Goal: Communication & Community: Answer question/provide support

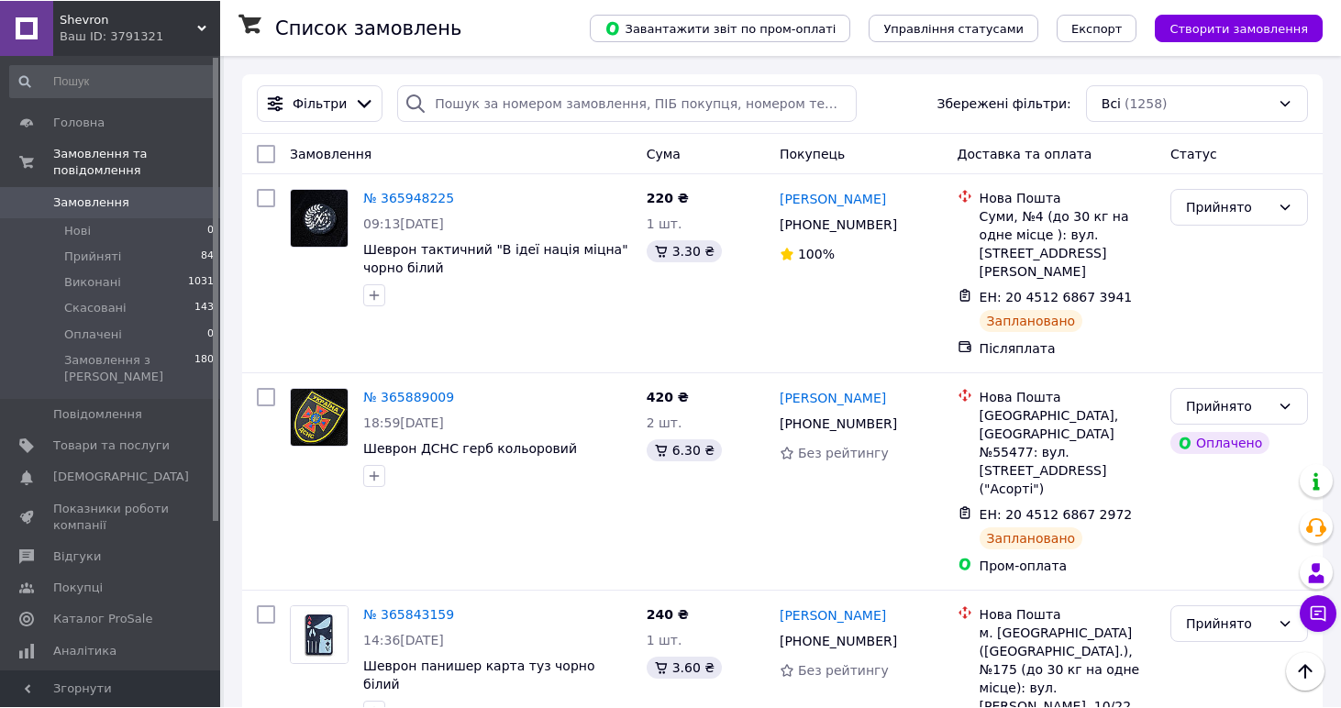
scroll to position [440, 0]
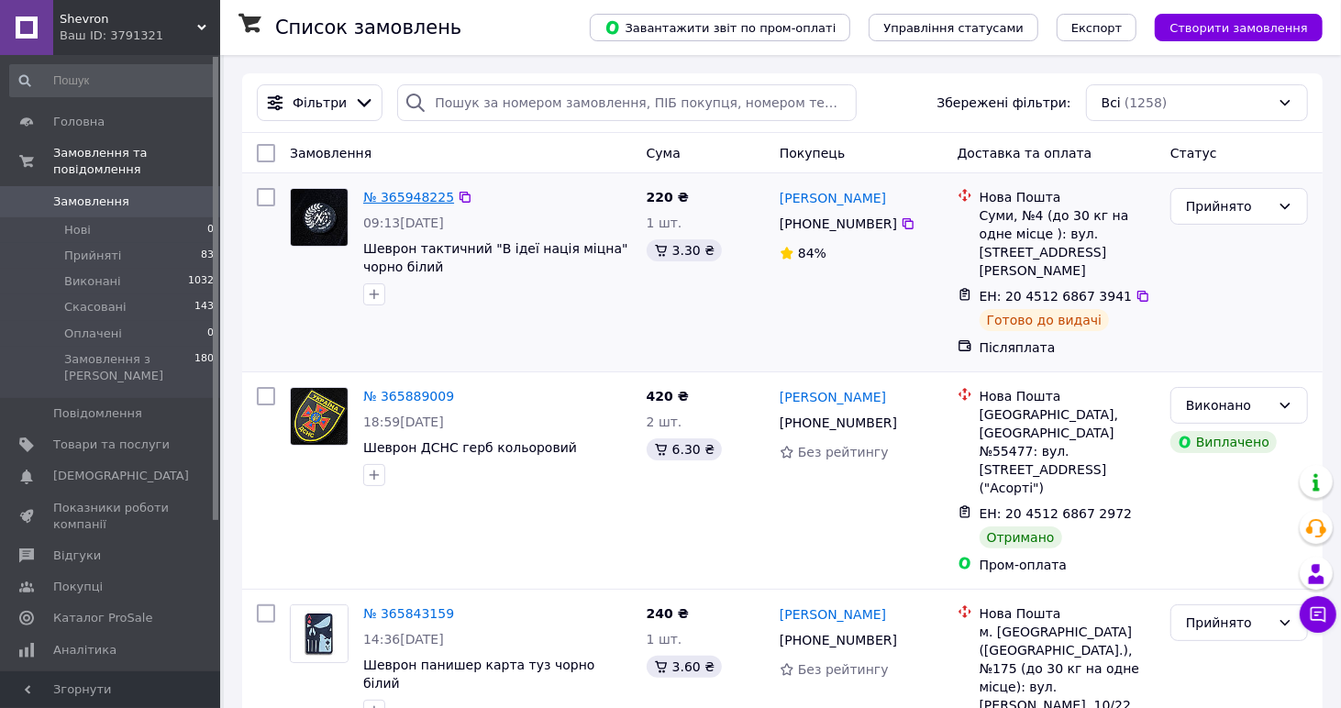
click at [394, 201] on link "№ 365948225" at bounding box center [408, 197] width 91 height 15
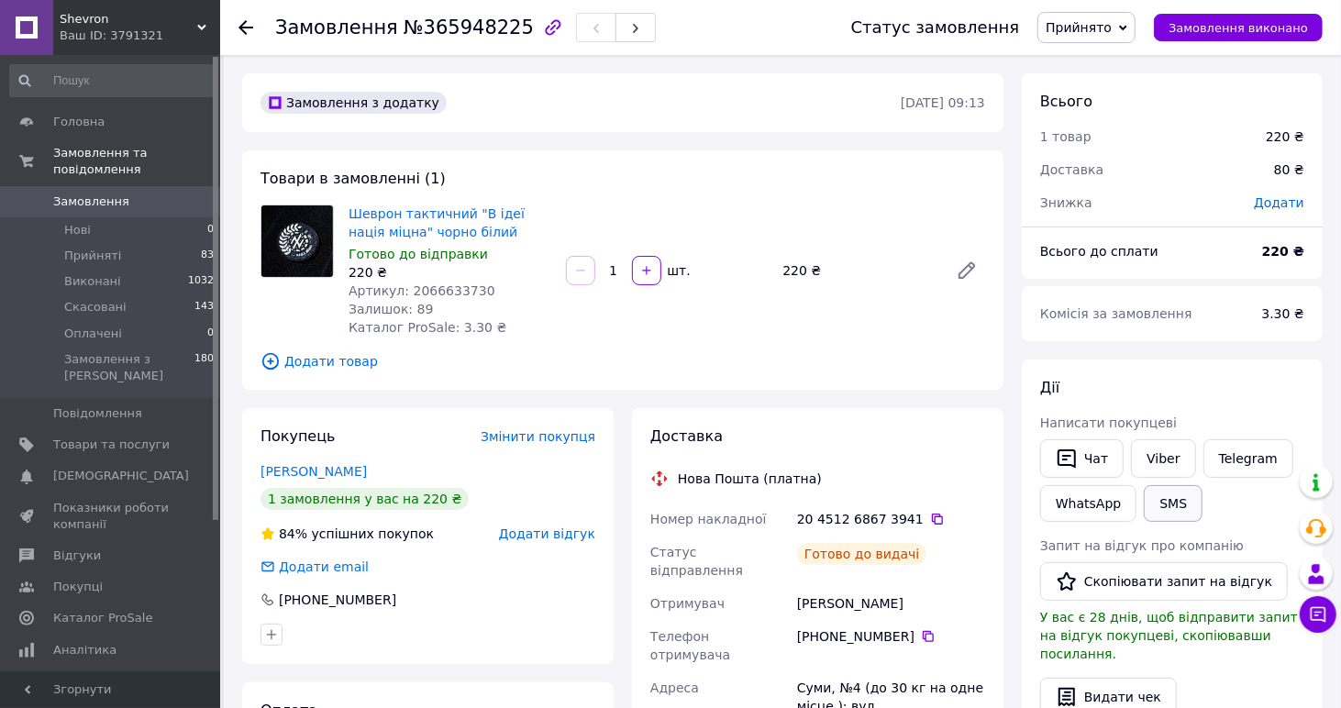
click at [1174, 507] on button "SMS" at bounding box center [1173, 503] width 59 height 37
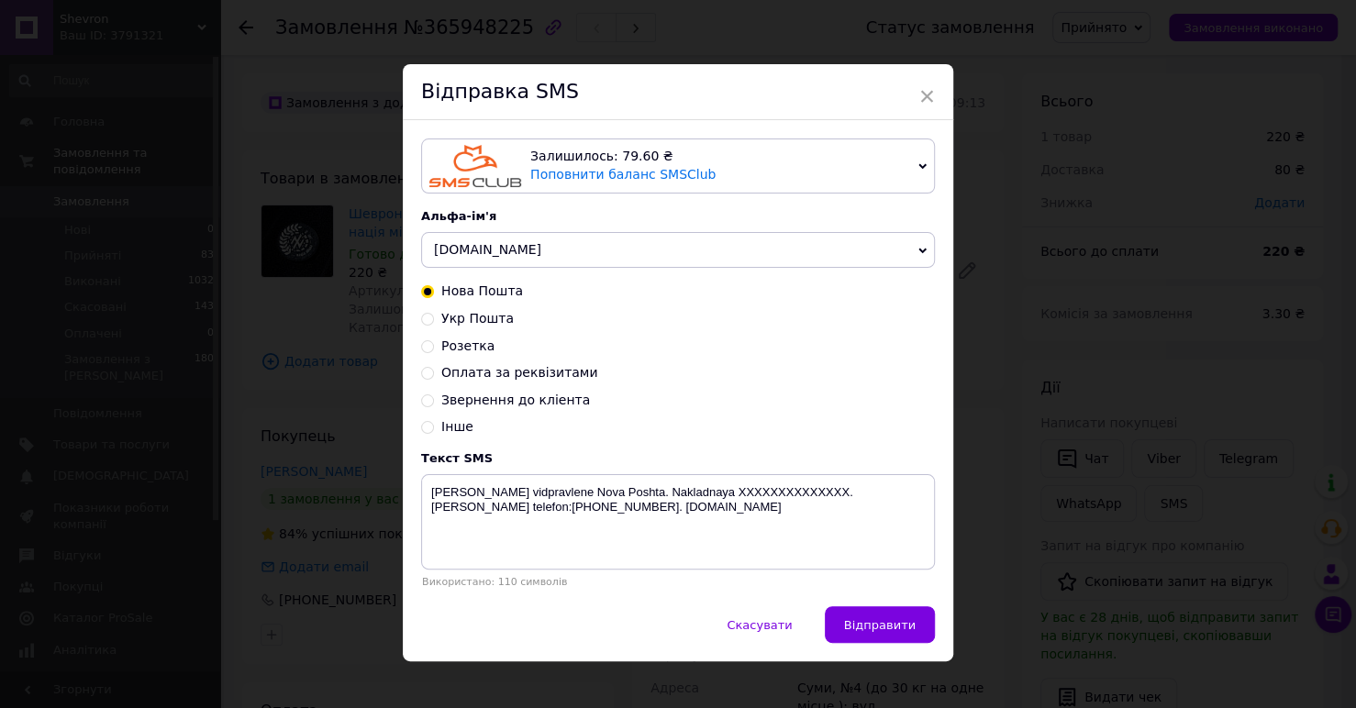
click at [503, 405] on span "Звернення до кліента" at bounding box center [515, 400] width 149 height 15
click at [434, 405] on input "Звернення до кліента" at bounding box center [427, 399] width 13 height 13
radio input "true"
radio input "false"
type textarea "Доброго дня ! Це компанія Shevron стосовно вашого замовлення № -------- . Ви за…"
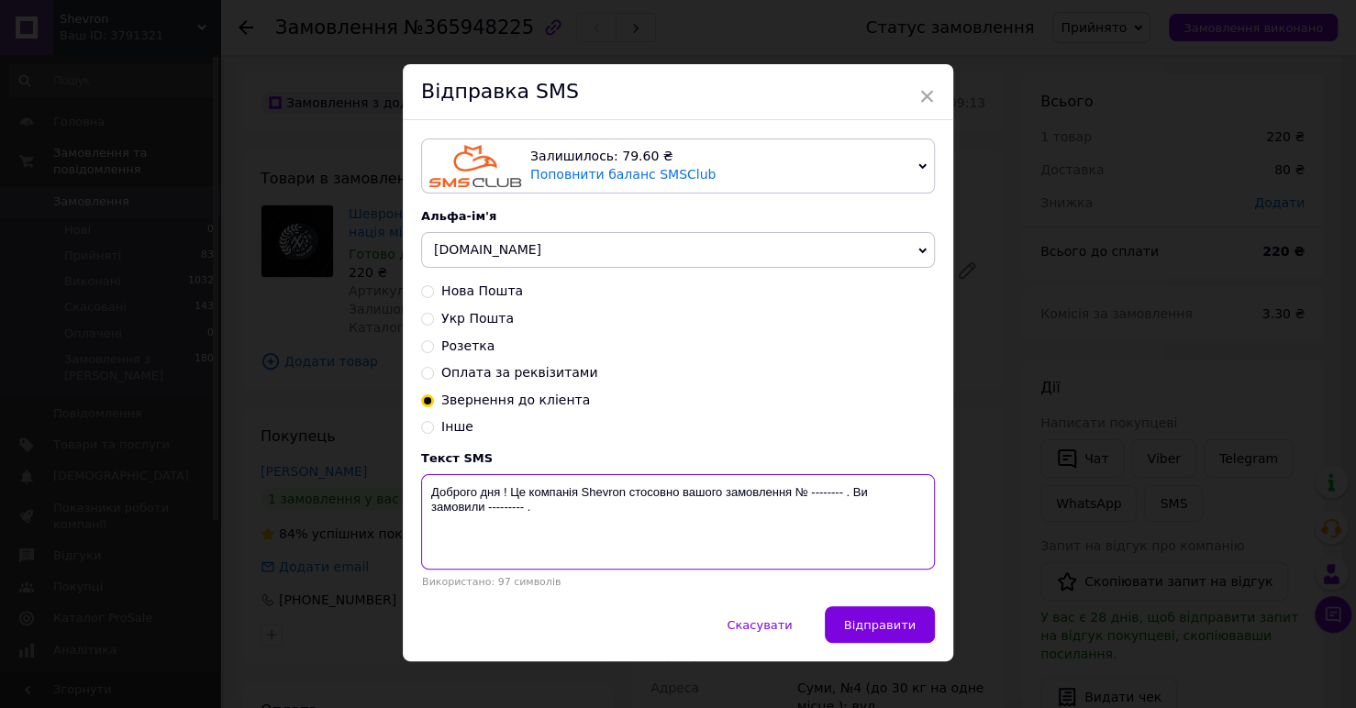
click at [632, 541] on textarea "Доброго дня ! Це компанія Shevron стосовно вашого замовлення № -------- . Ви за…" at bounding box center [678, 521] width 514 height 95
click at [928, 88] on span "×" at bounding box center [926, 96] width 17 height 31
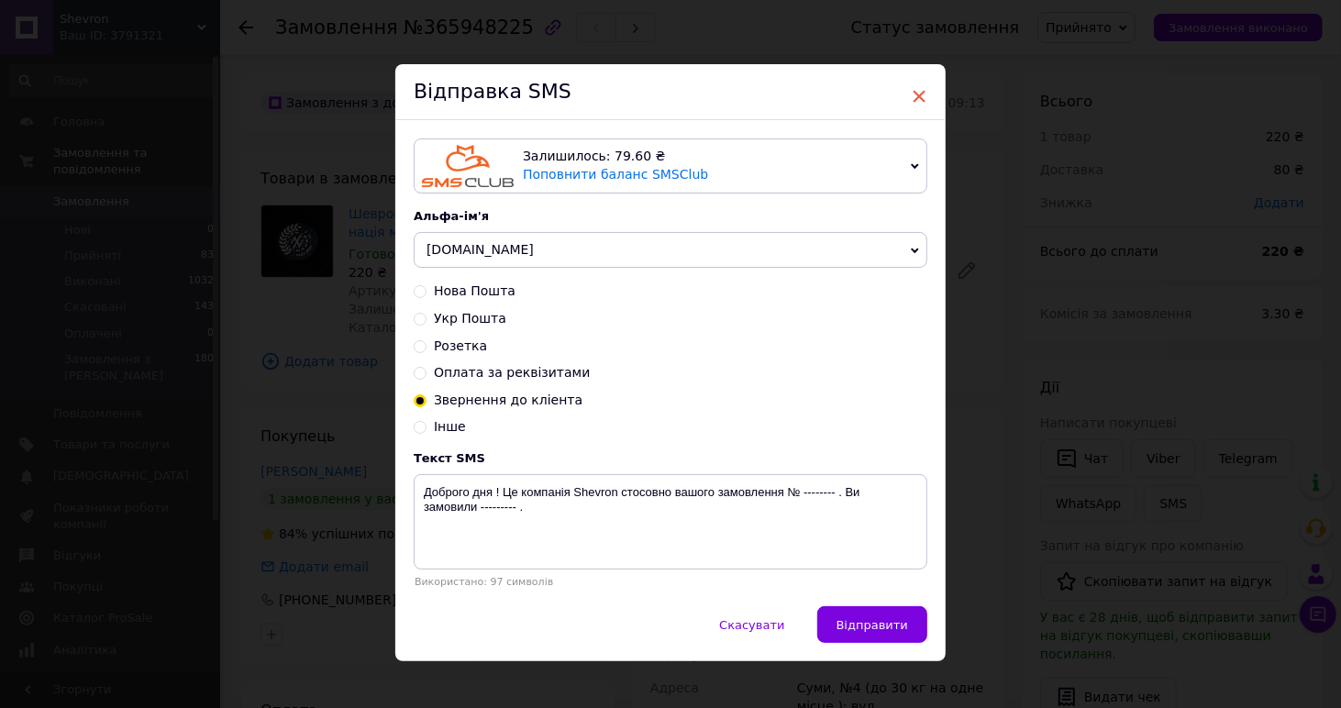
click at [920, 81] on span "×" at bounding box center [919, 96] width 17 height 31
click at [927, 99] on div "Відправка SMS" at bounding box center [670, 92] width 550 height 56
click at [916, 94] on span "×" at bounding box center [919, 96] width 17 height 31
click at [914, 90] on span "×" at bounding box center [919, 96] width 17 height 31
click at [920, 93] on span "×" at bounding box center [919, 96] width 17 height 31
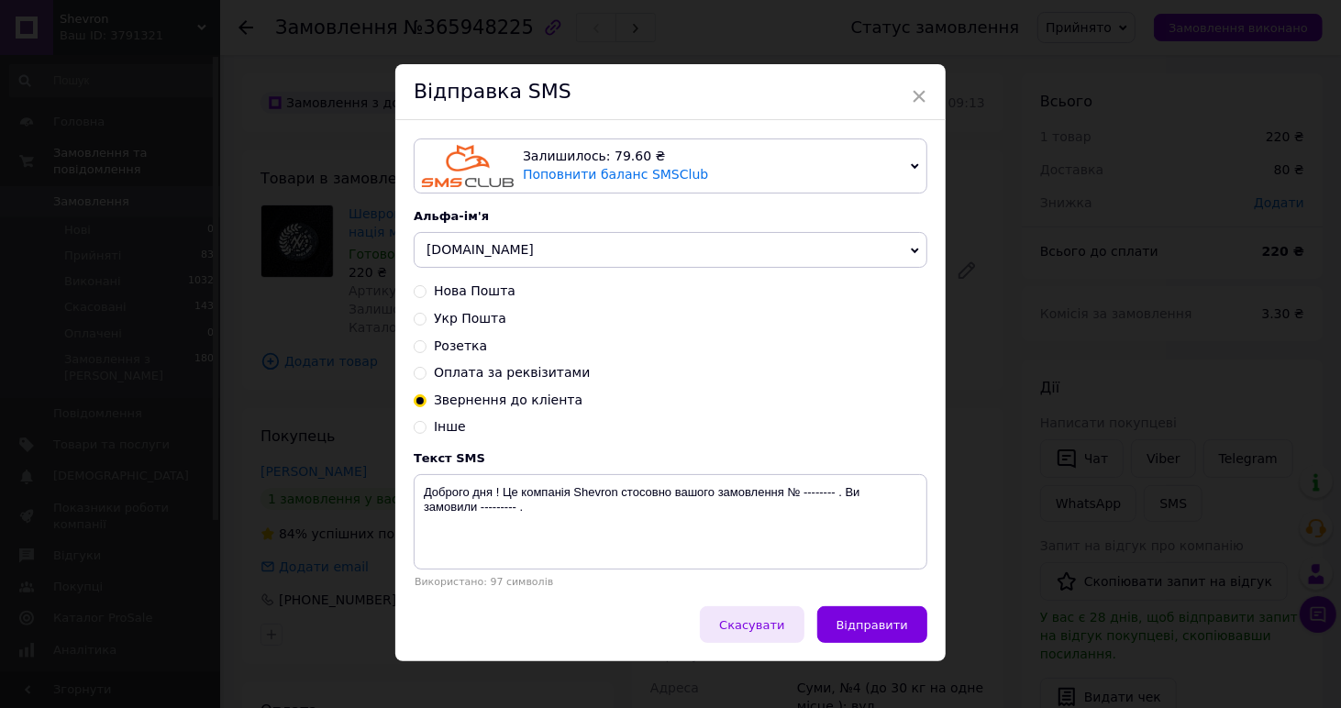
click at [762, 636] on button "Скасувати" at bounding box center [752, 624] width 104 height 37
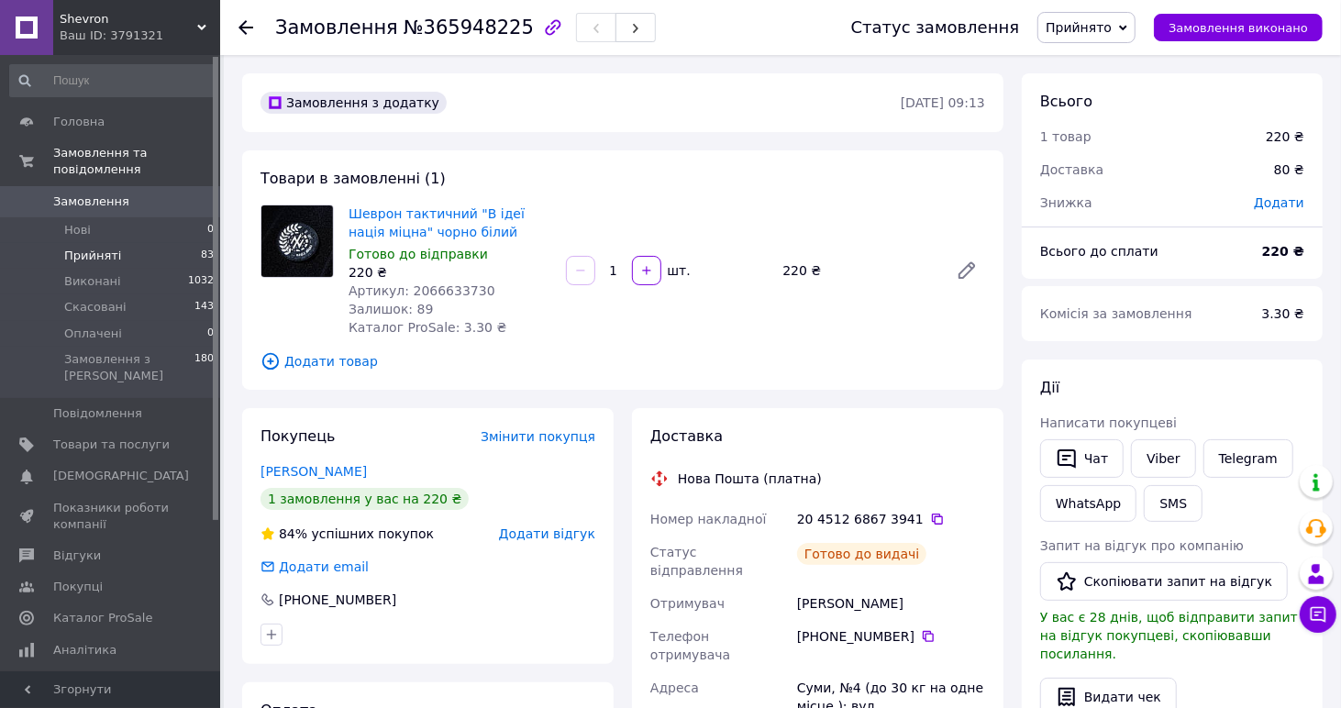
click at [139, 243] on li "Прийняті 83" at bounding box center [112, 256] width 225 height 26
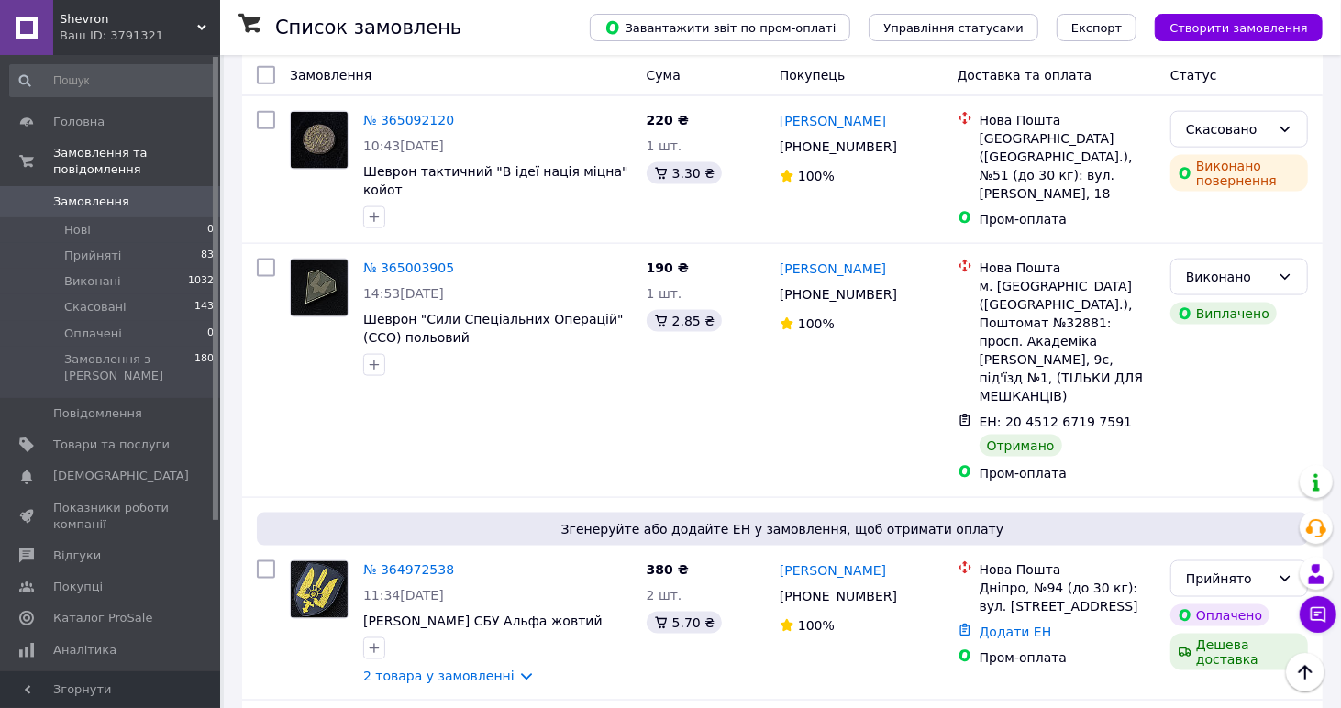
scroll to position [1651, 0]
